Goal: Information Seeking & Learning: Find specific fact

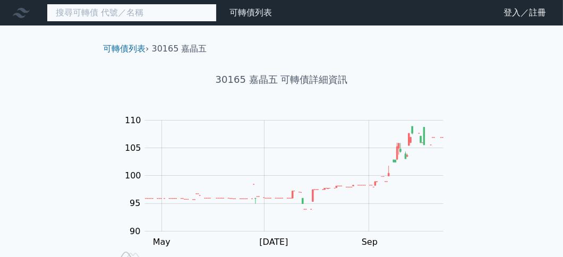
click at [143, 10] on input at bounding box center [132, 13] width 170 height 18
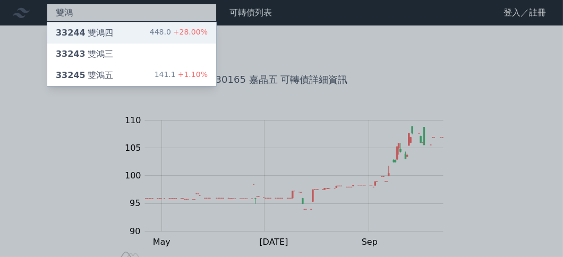
type input "雙鴻"
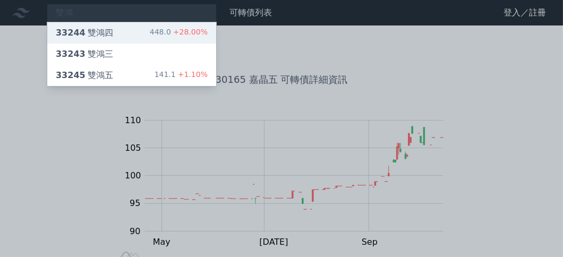
click at [117, 32] on div "33244 雙鴻四 448.0 +28.00%" at bounding box center [131, 32] width 169 height 21
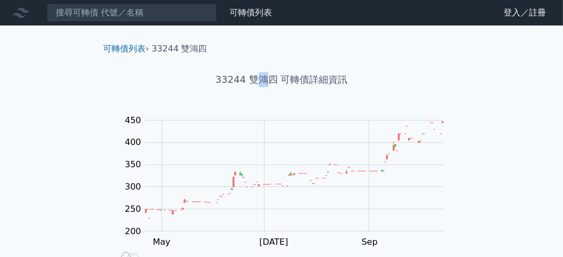
drag, startPoint x: 252, startPoint y: 79, endPoint x: 263, endPoint y: 83, distance: 11.8
click at [263, 83] on h1 "33244 雙鴻四 可轉債詳細資訊" at bounding box center [282, 79] width 374 height 15
drag, startPoint x: 248, startPoint y: 79, endPoint x: 264, endPoint y: 79, distance: 15.9
click at [264, 79] on h1 "33244 雙鴻四 可轉債詳細資訊" at bounding box center [282, 79] width 374 height 15
copy h1 "雙鴻"
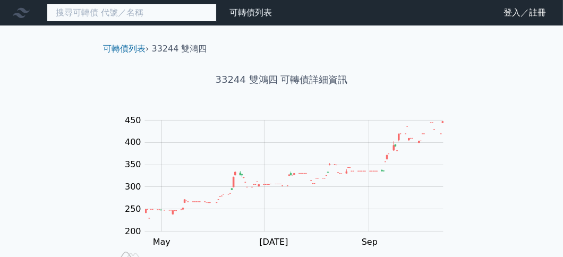
click at [106, 14] on input at bounding box center [132, 13] width 170 height 18
paste input "雙鴻"
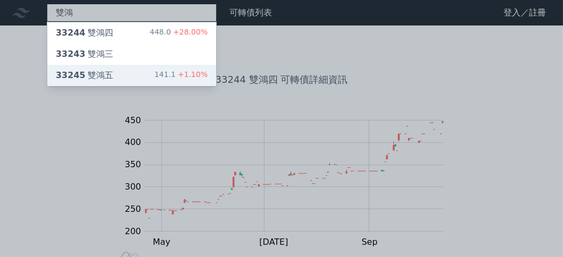
type input "雙鴻"
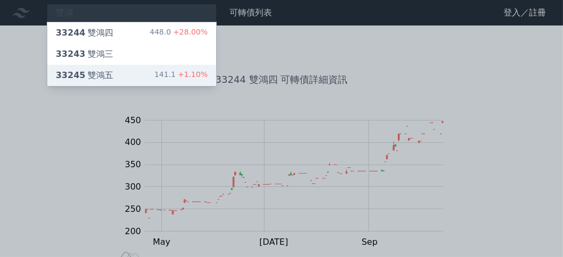
click at [118, 76] on div "33245 雙鴻五 141.1 +1.10%" at bounding box center [131, 75] width 169 height 21
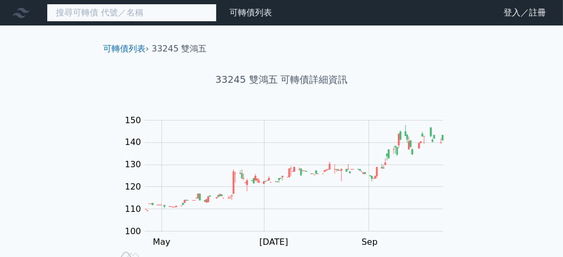
click at [141, 18] on input at bounding box center [132, 13] width 170 height 18
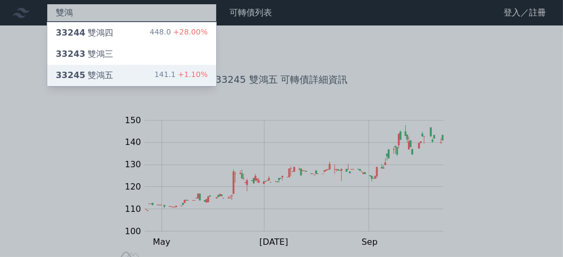
type input "雙鴻"
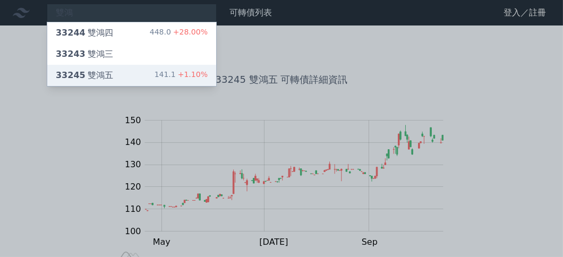
click at [123, 74] on div "33245 雙鴻五 141.1 +1.10%" at bounding box center [131, 75] width 169 height 21
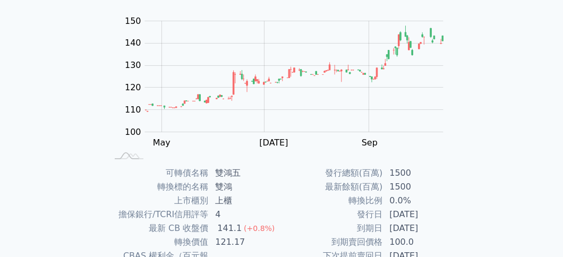
scroll to position [212, 0]
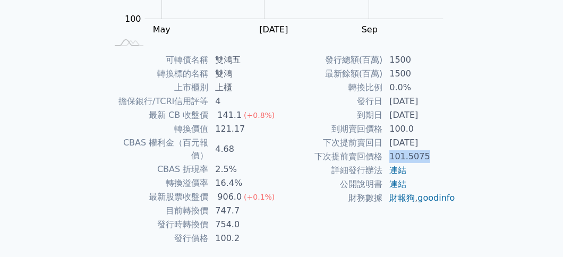
drag, startPoint x: 388, startPoint y: 157, endPoint x: 448, endPoint y: 156, distance: 59.5
click at [448, 156] on td "101.5075" at bounding box center [419, 157] width 73 height 14
click at [465, 162] on div "可轉債名稱 雙鴻五 轉換標的名稱 雙鴻 上市櫃別 上櫃 擔保銀行/TCRI信用評等 4 最新 CB 收盤價 141.1 (+0.8%) 轉換價值 121.17…" at bounding box center [282, 149] width 374 height 192
drag, startPoint x: 382, startPoint y: 140, endPoint x: 436, endPoint y: 141, distance: 54.2
click at [436, 141] on tr "下次提前賣回日 [DATE]" at bounding box center [368, 143] width 174 height 14
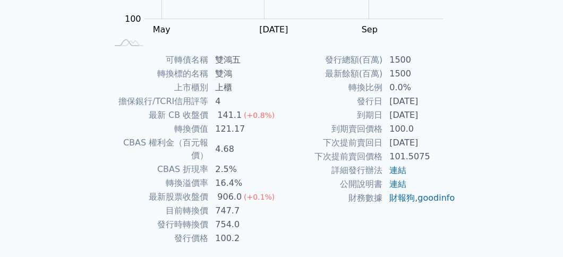
click at [462, 123] on div "可轉債名稱 雙鴻五 轉換標的名稱 雙鴻 上市櫃別 上櫃 擔保銀行/TCRI信用評等 4 最新 CB 收盤價 141.1 (+0.8%) 轉換價值 121.17…" at bounding box center [282, 149] width 374 height 192
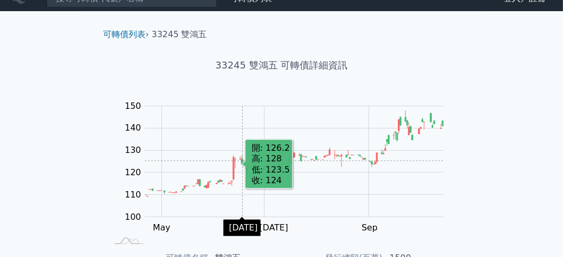
scroll to position [0, 0]
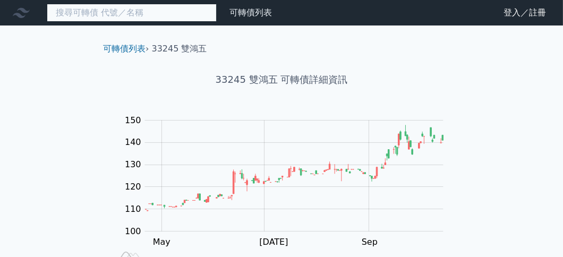
click at [129, 20] on input at bounding box center [132, 13] width 170 height 18
click at [115, 14] on input at bounding box center [132, 13] width 170 height 18
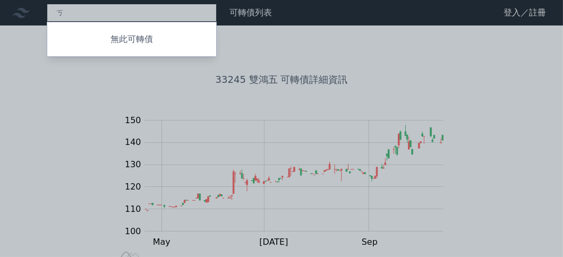
type input "ㄑ"
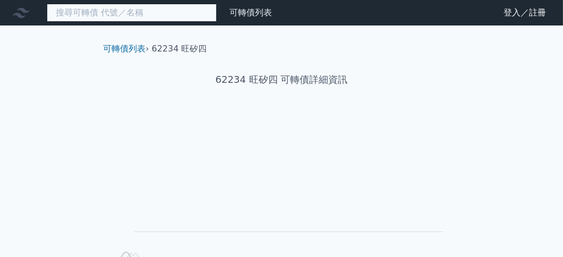
click at [104, 4] on input at bounding box center [132, 13] width 170 height 18
click at [105, 8] on input at bounding box center [132, 13] width 170 height 18
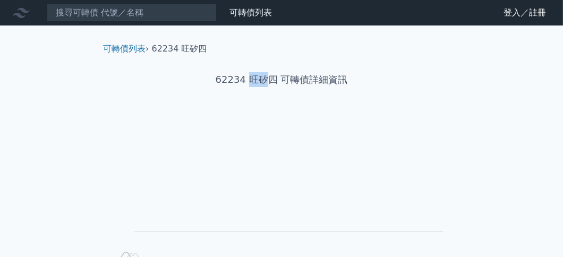
drag, startPoint x: 246, startPoint y: 82, endPoint x: 264, endPoint y: 82, distance: 18.1
click at [264, 82] on h1 "62234 旺矽四 可轉債詳細資訊" at bounding box center [282, 79] width 374 height 15
copy h1 "旺矽"
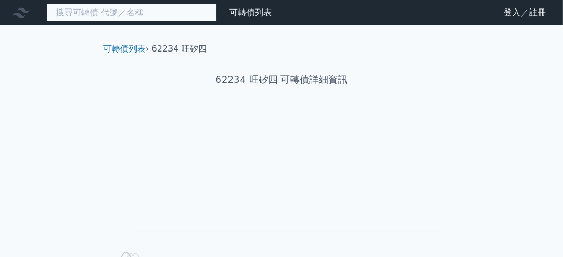
click at [129, 15] on input at bounding box center [132, 13] width 170 height 18
paste input "旺矽"
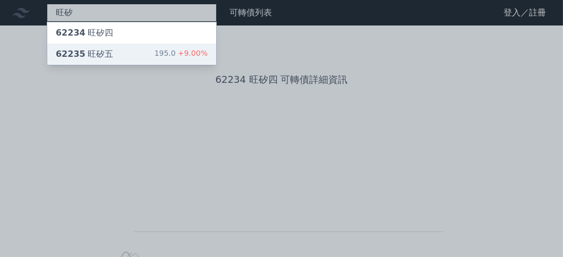
type input "旺矽"
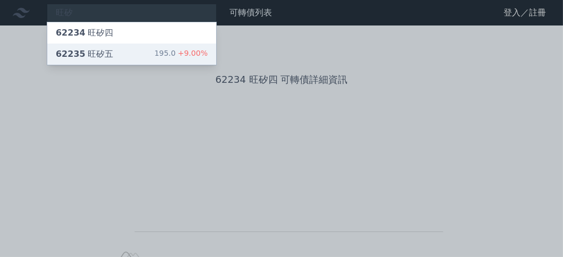
click at [121, 54] on div "62235 旺矽五 195.0 +9.00%" at bounding box center [131, 54] width 169 height 21
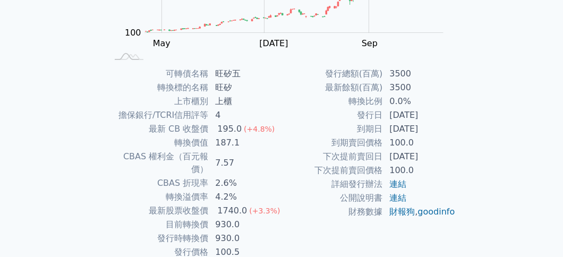
scroll to position [212, 0]
